Goal: Navigation & Orientation: Find specific page/section

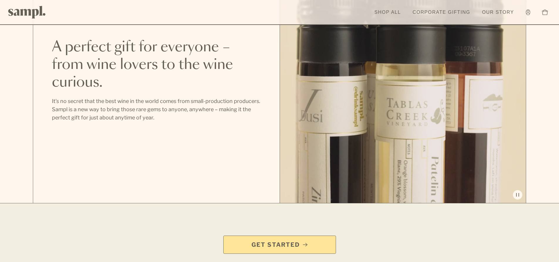
scroll to position [739, 0]
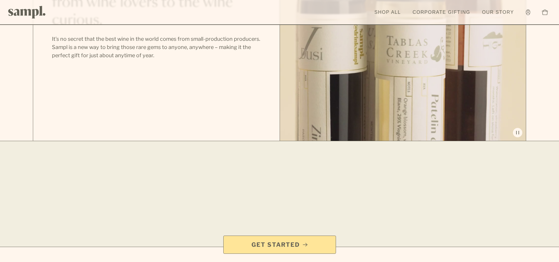
click at [268, 242] on span "Get Started" at bounding box center [275, 245] width 48 height 8
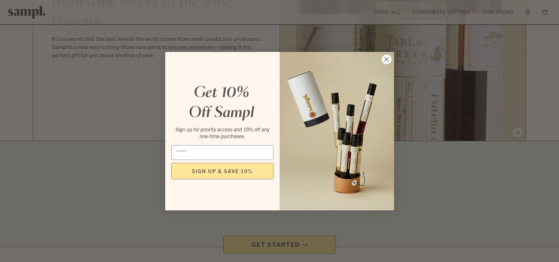
click at [387, 60] on icon "Close dialog" at bounding box center [386, 59] width 4 height 4
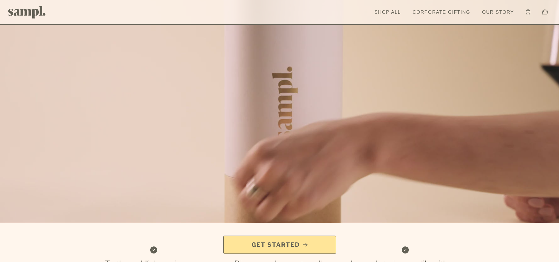
scroll to position [0, 0]
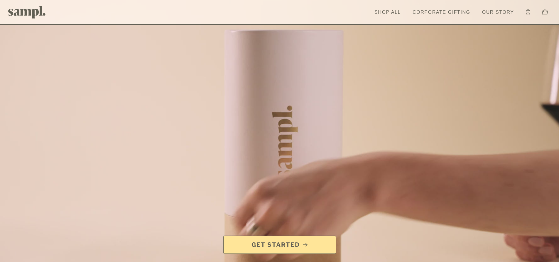
click at [385, 12] on link "Shop All" at bounding box center [387, 12] width 32 height 13
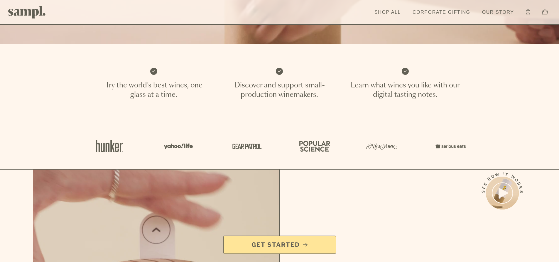
scroll to position [235, 0]
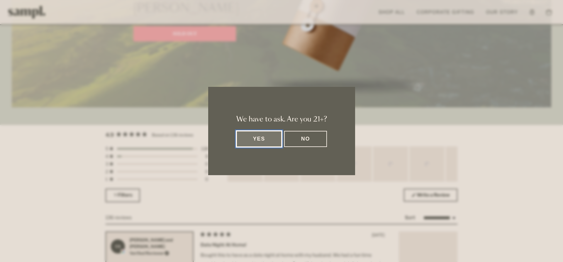
click at [257, 146] on button "Yes" at bounding box center [259, 139] width 46 height 16
